Goal: Task Accomplishment & Management: Manage account settings

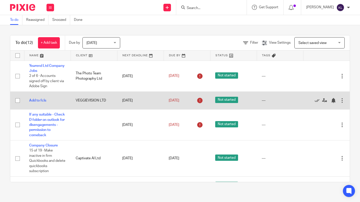
click at [303, 105] on td "Edit task Delete" at bounding box center [326, 100] width 46 height 18
click at [314, 102] on icon at bounding box center [316, 100] width 5 height 5
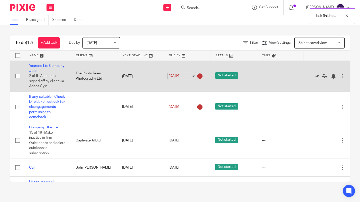
click at [178, 73] on link "17 Sep 2025" at bounding box center [180, 75] width 23 height 5
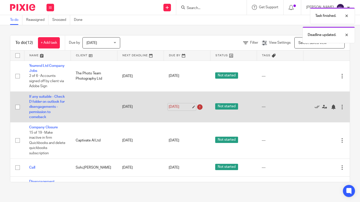
click at [178, 106] on link "17 Sep 2025" at bounding box center [180, 106] width 23 height 5
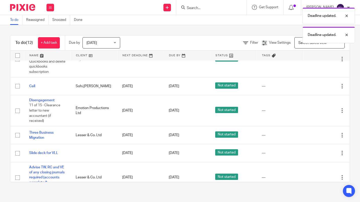
scroll to position [83, 0]
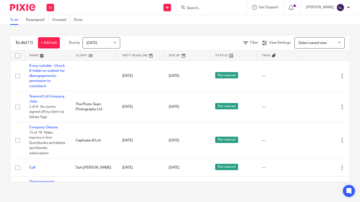
click at [49, 129] on link "Company Closure" at bounding box center [43, 128] width 29 height 4
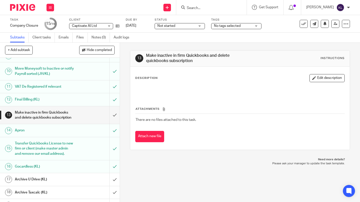
scroll to position [128, 0]
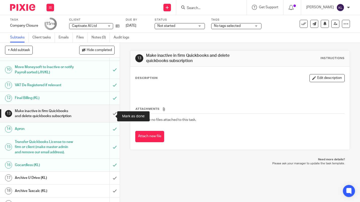
click at [110, 115] on input "submit" at bounding box center [60, 114] width 120 height 18
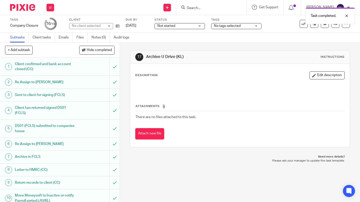
click at [134, 24] on link "[DATE]" at bounding box center [137, 25] width 23 height 5
click at [320, 26] on button at bounding box center [324, 24] width 8 height 8
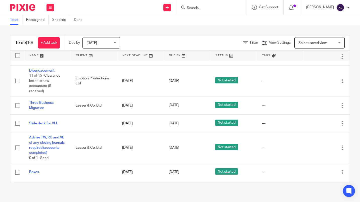
scroll to position [77, 0]
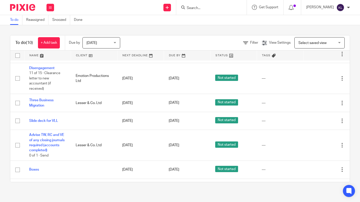
click at [177, 105] on link "18 Sep 2025" at bounding box center [180, 102] width 23 height 5
click at [331, 105] on div at bounding box center [333, 102] width 5 height 5
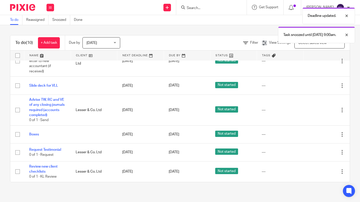
scroll to position [105, 0]
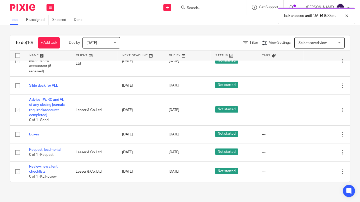
click at [308, 135] on div at bounding box center [323, 134] width 31 height 5
click at [314, 137] on icon at bounding box center [316, 134] width 5 height 5
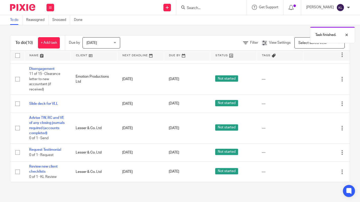
scroll to position [87, 0]
click at [49, 148] on link "Request Testimonial" at bounding box center [45, 150] width 32 height 4
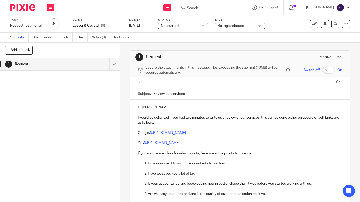
click at [179, 84] on input "text" at bounding box center [239, 83] width 185 height 6
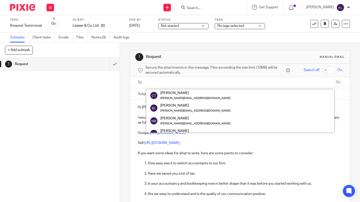
paste input "Richard@redbananadesign.co.uk"
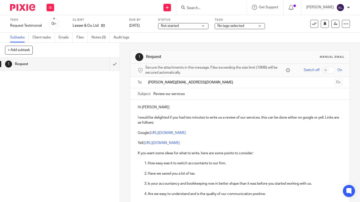
type input "Richard@redbananadesign.co.uk"
click at [154, 108] on p "Hi Keith" at bounding box center [240, 107] width 204 height 5
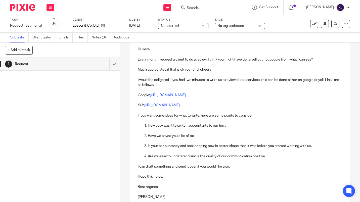
scroll to position [111, 0]
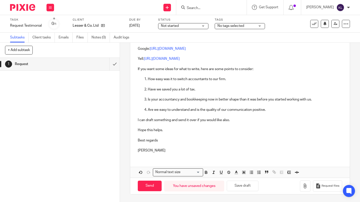
click at [148, 190] on input "Send" at bounding box center [150, 186] width 24 height 11
type input "Sent"
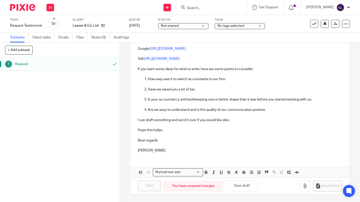
click at [335, 73] on div "Hi mate Every month I request a client to do a review, I think you might have d…" at bounding box center [239, 75] width 219 height 161
click at [216, 8] on input "Search" at bounding box center [208, 8] width 45 height 5
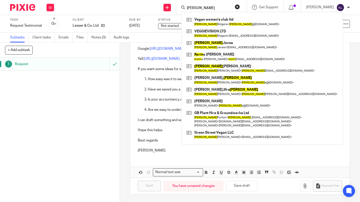
type input "karin"
click at [244, 35] on link at bounding box center [261, 34] width 153 height 12
